Goal: Find specific page/section: Find specific page/section

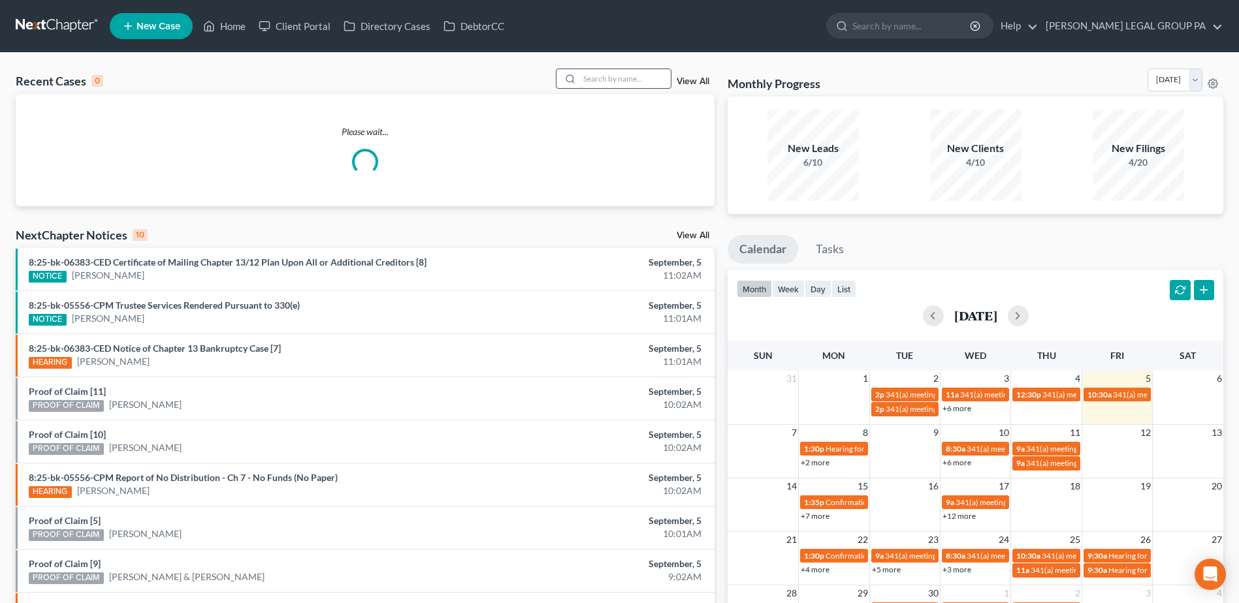
click at [612, 72] on input "search" at bounding box center [624, 78] width 91 height 19
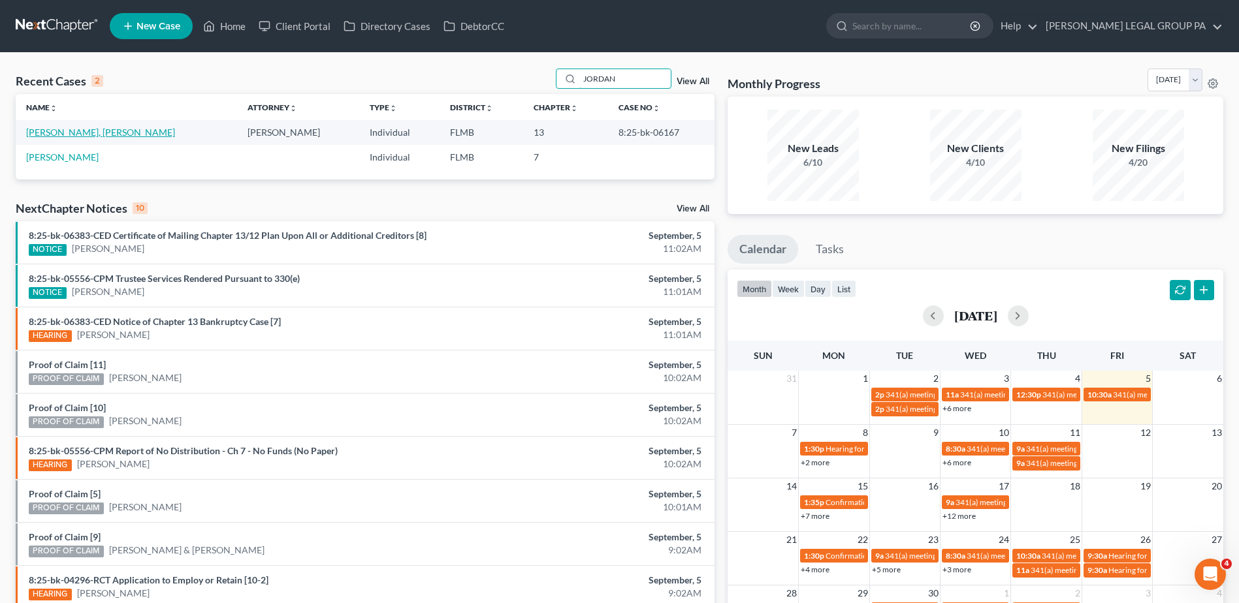
type input "JORDAN"
click at [83, 135] on link "[PERSON_NAME], [PERSON_NAME]" at bounding box center [100, 132] width 149 height 11
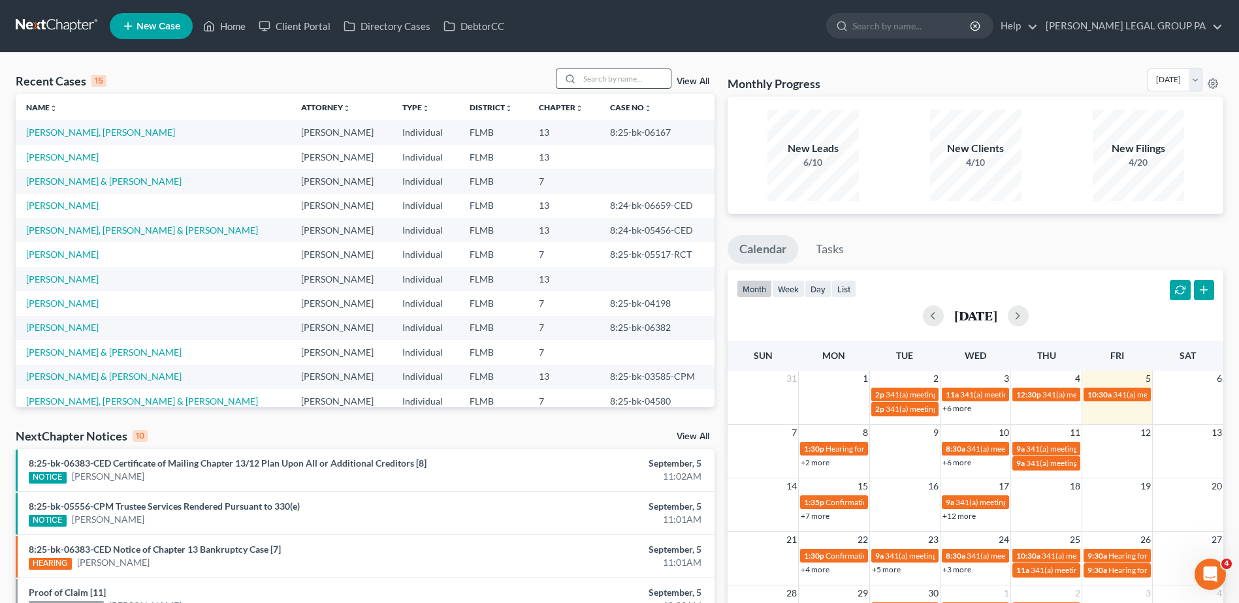
click at [623, 77] on input "search" at bounding box center [624, 78] width 91 height 19
type input "lowr"
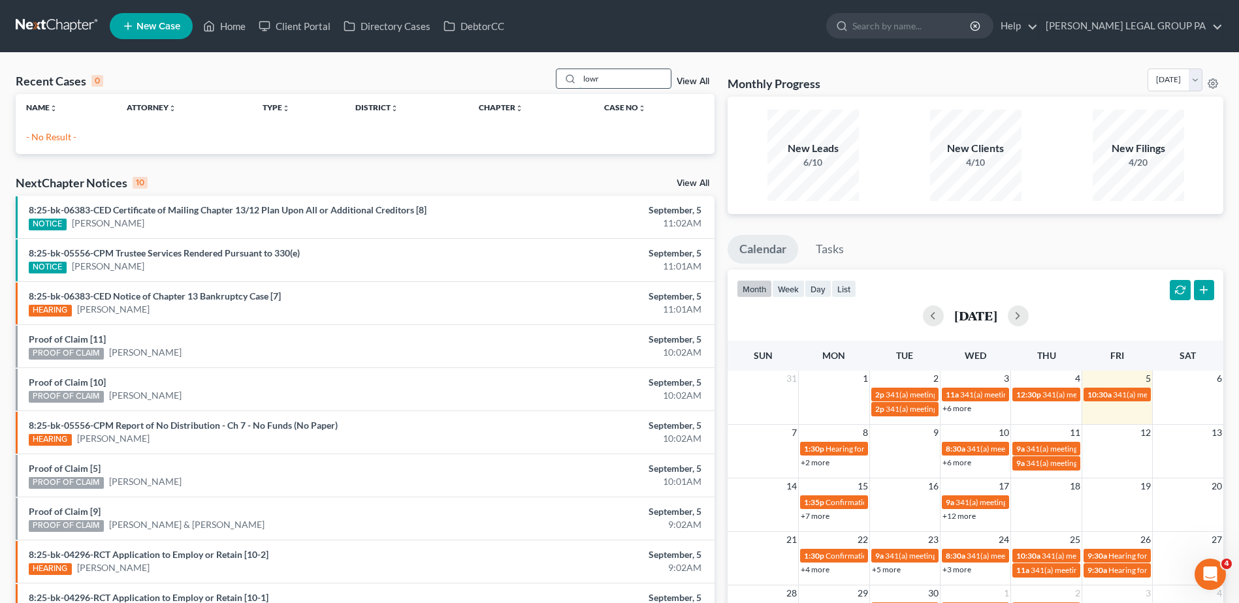
drag, startPoint x: 618, startPoint y: 82, endPoint x: 579, endPoint y: 83, distance: 39.2
click at [579, 83] on div "lowr" at bounding box center [614, 79] width 116 height 20
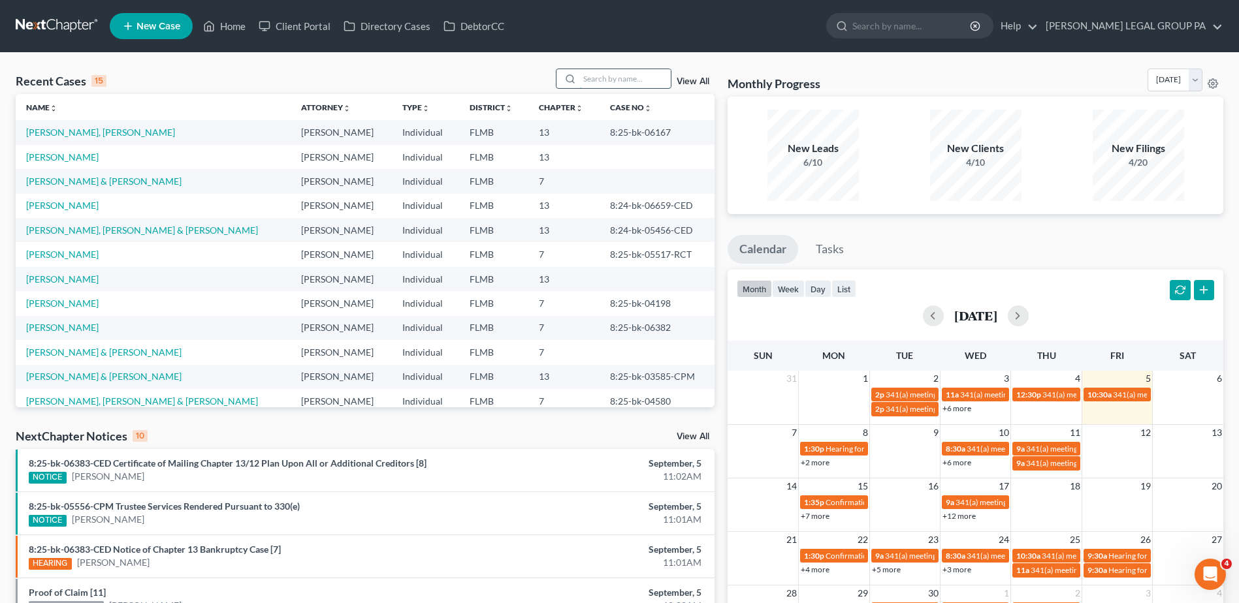
click at [653, 82] on input "search" at bounding box center [624, 78] width 91 height 19
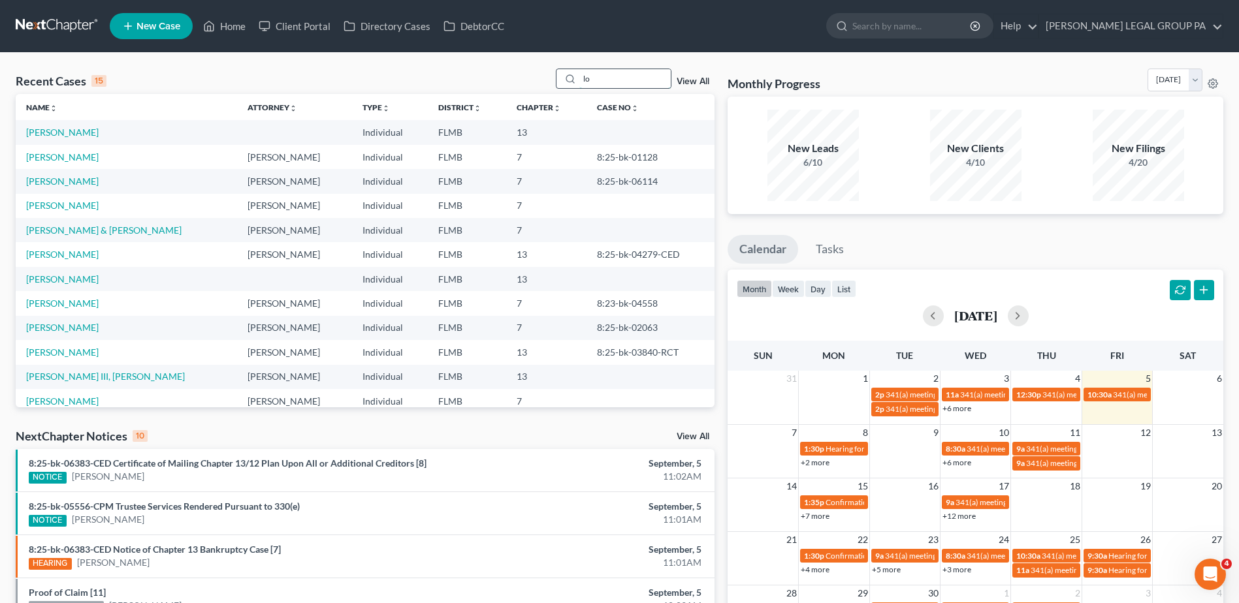
type input "l"
